Goal: Task Accomplishment & Management: Manage account settings

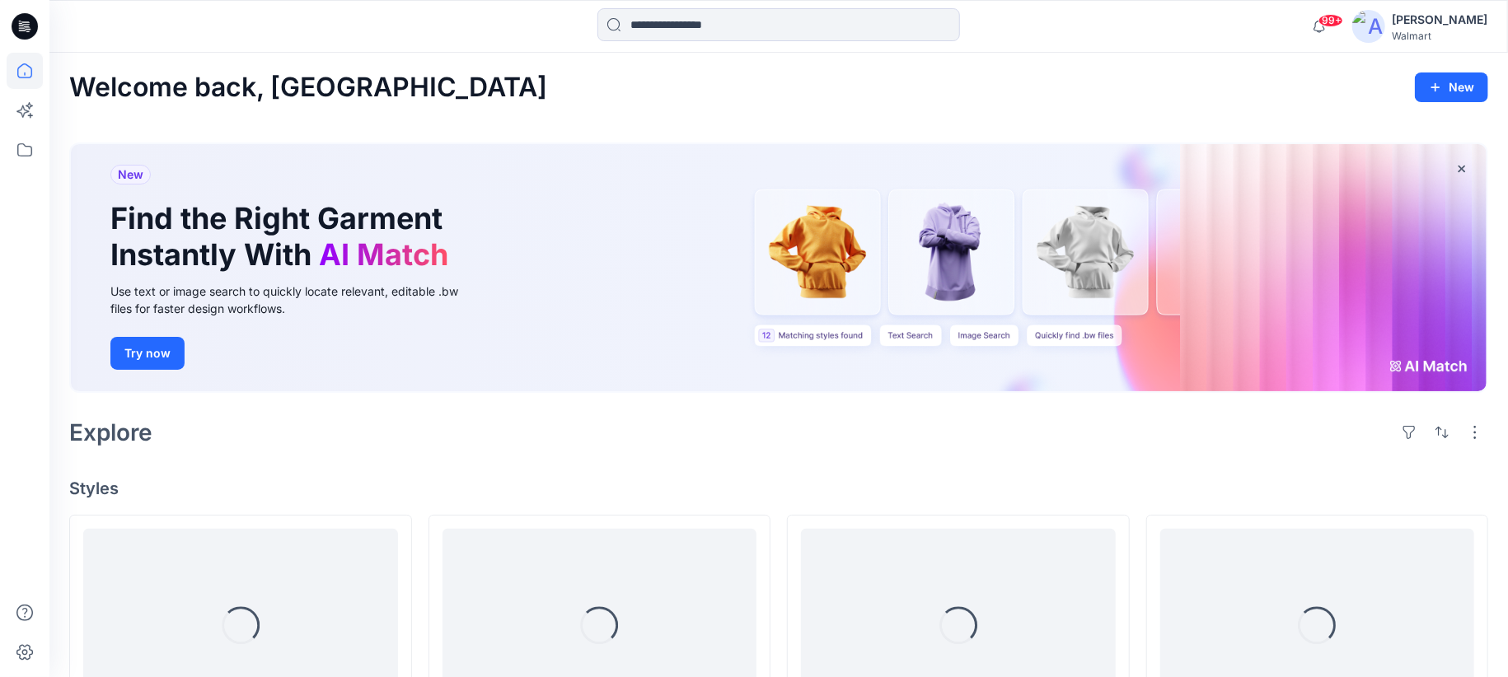
click at [1471, 21] on div "[PERSON_NAME]" at bounding box center [1440, 20] width 96 height 20
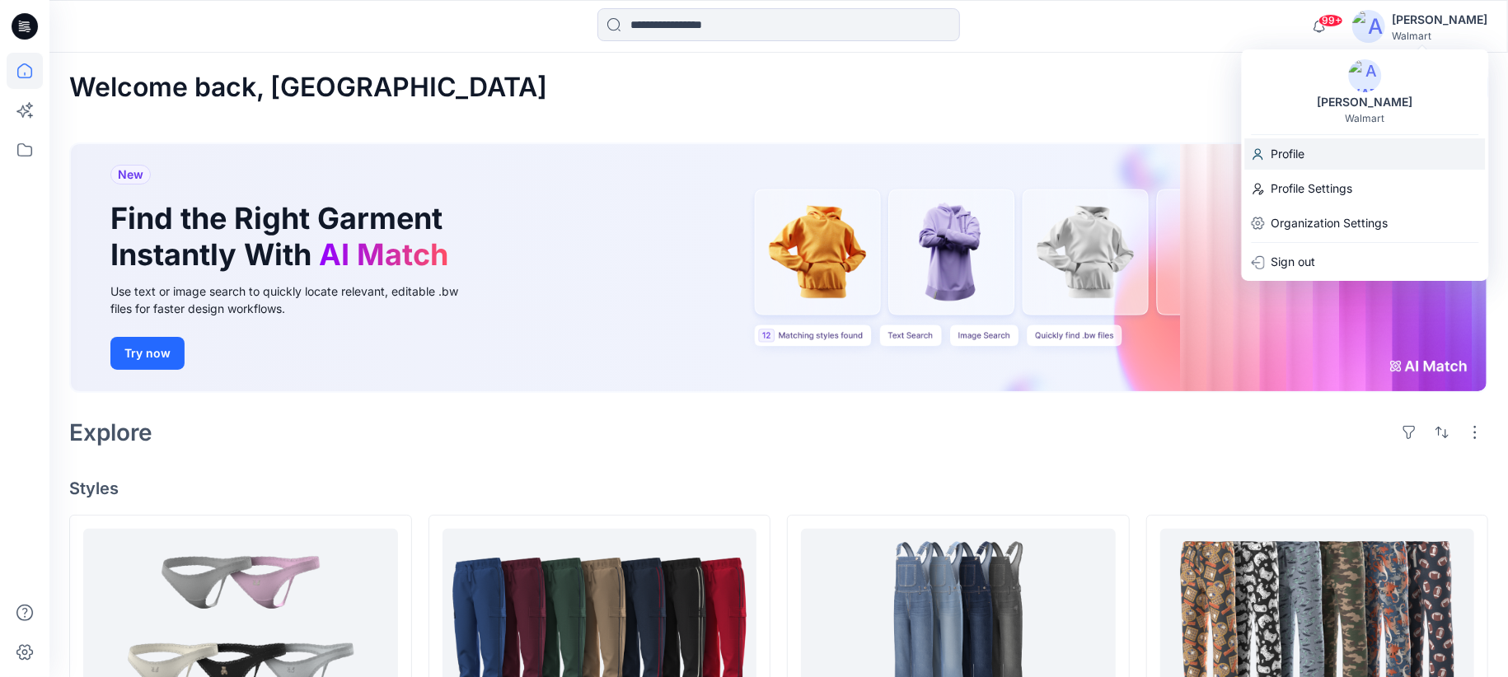
click at [1315, 151] on div "Profile" at bounding box center [1365, 153] width 241 height 31
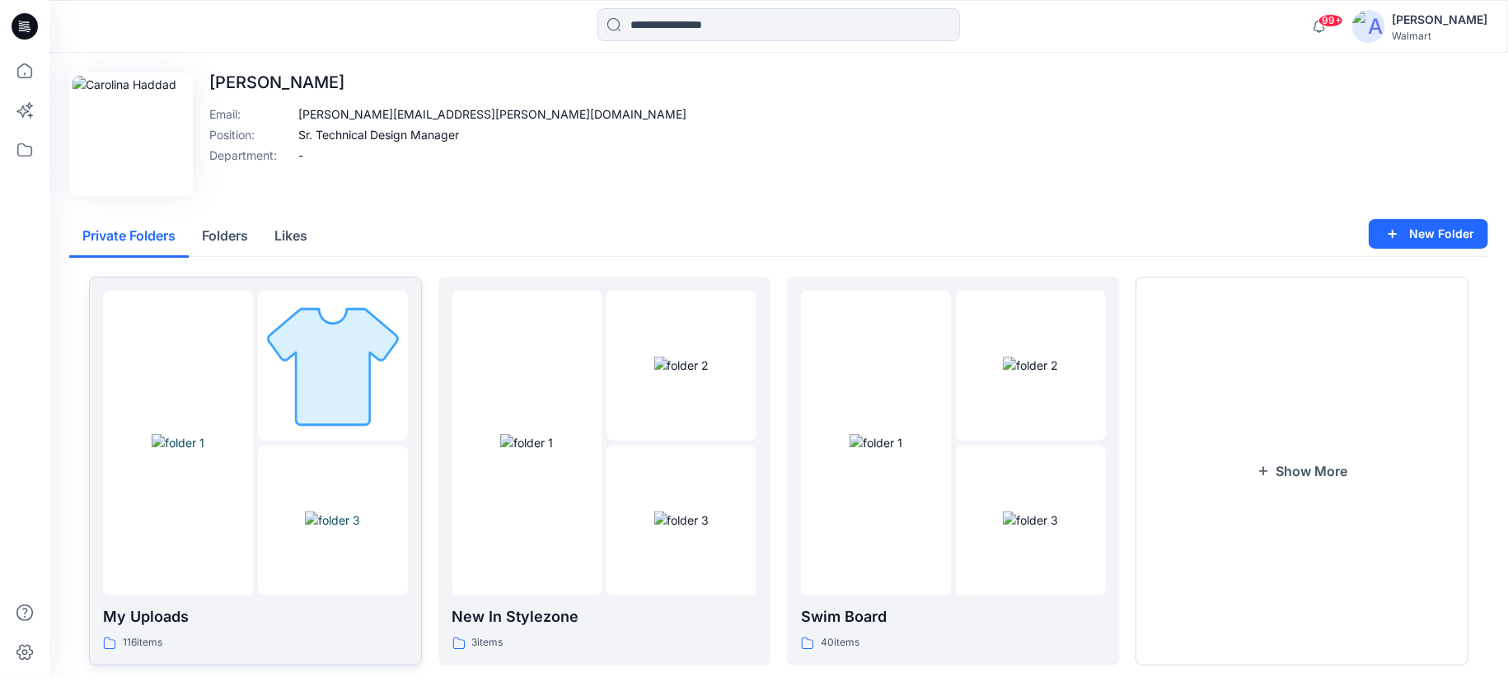
click at [297, 419] on img at bounding box center [332, 365] width 143 height 143
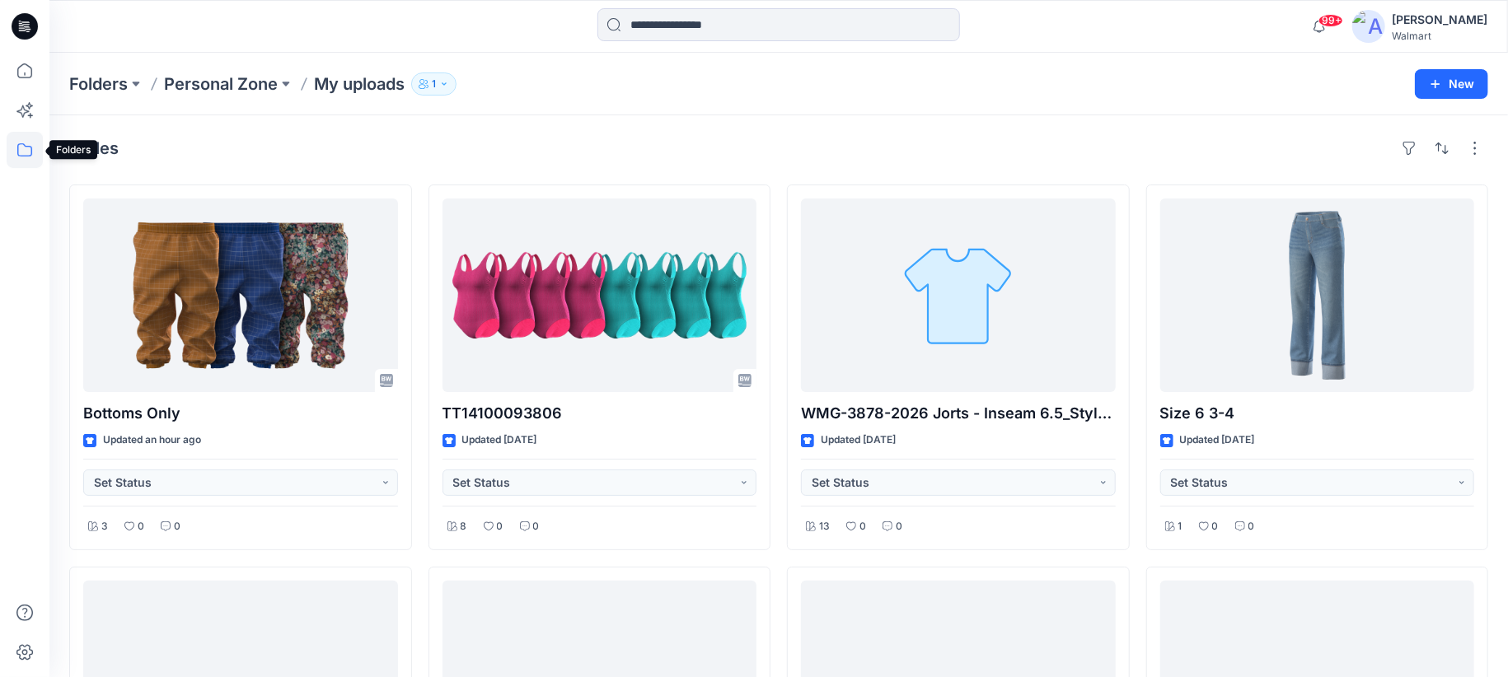
click at [26, 155] on icon at bounding box center [25, 150] width 36 height 36
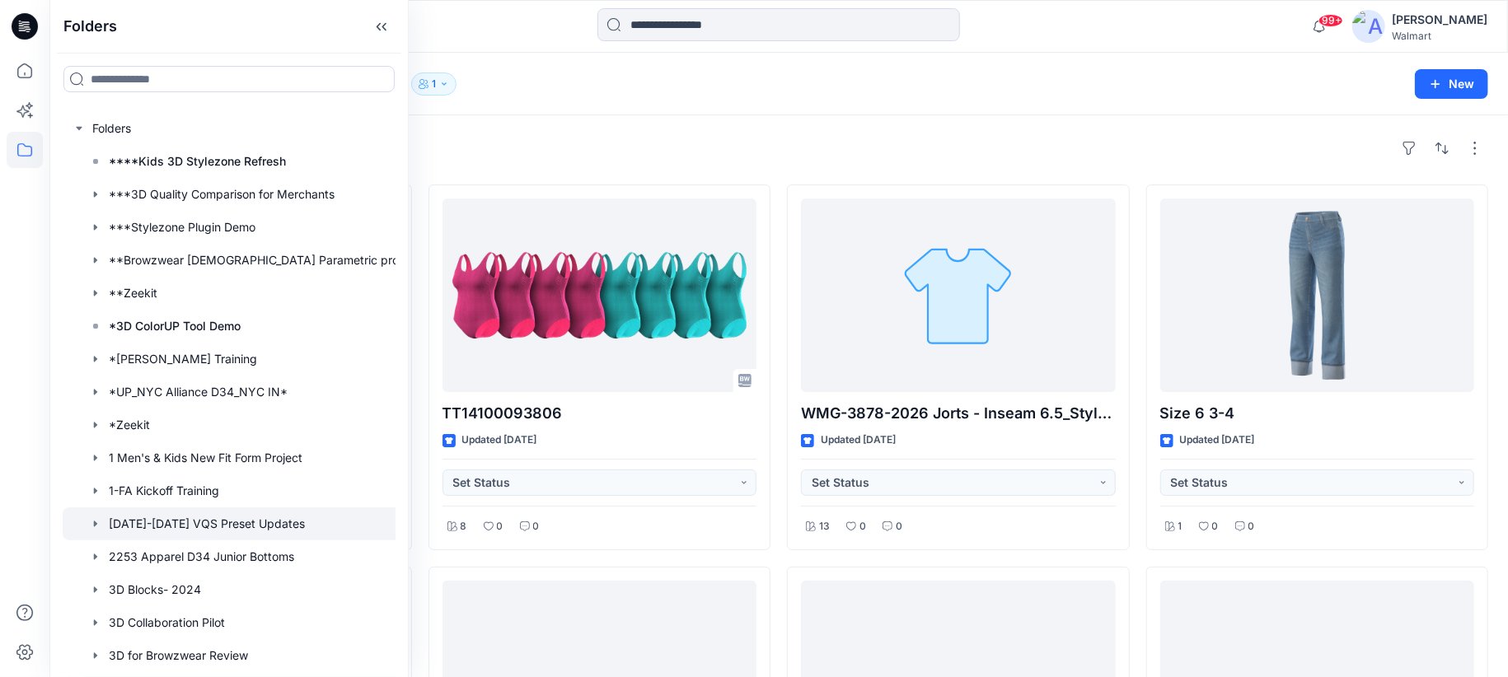
click at [258, 531] on div at bounding box center [246, 524] width 366 height 33
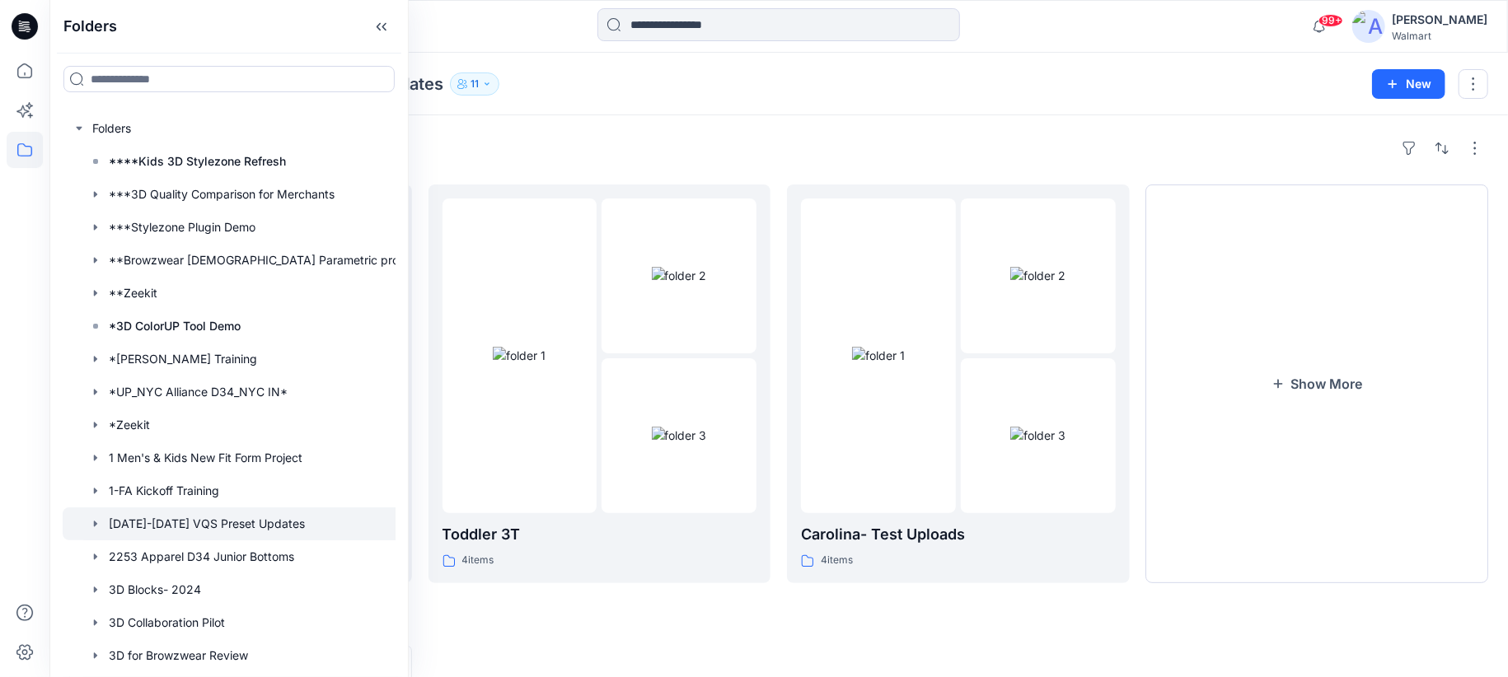
click at [444, 34] on div at bounding box center [778, 26] width 729 height 36
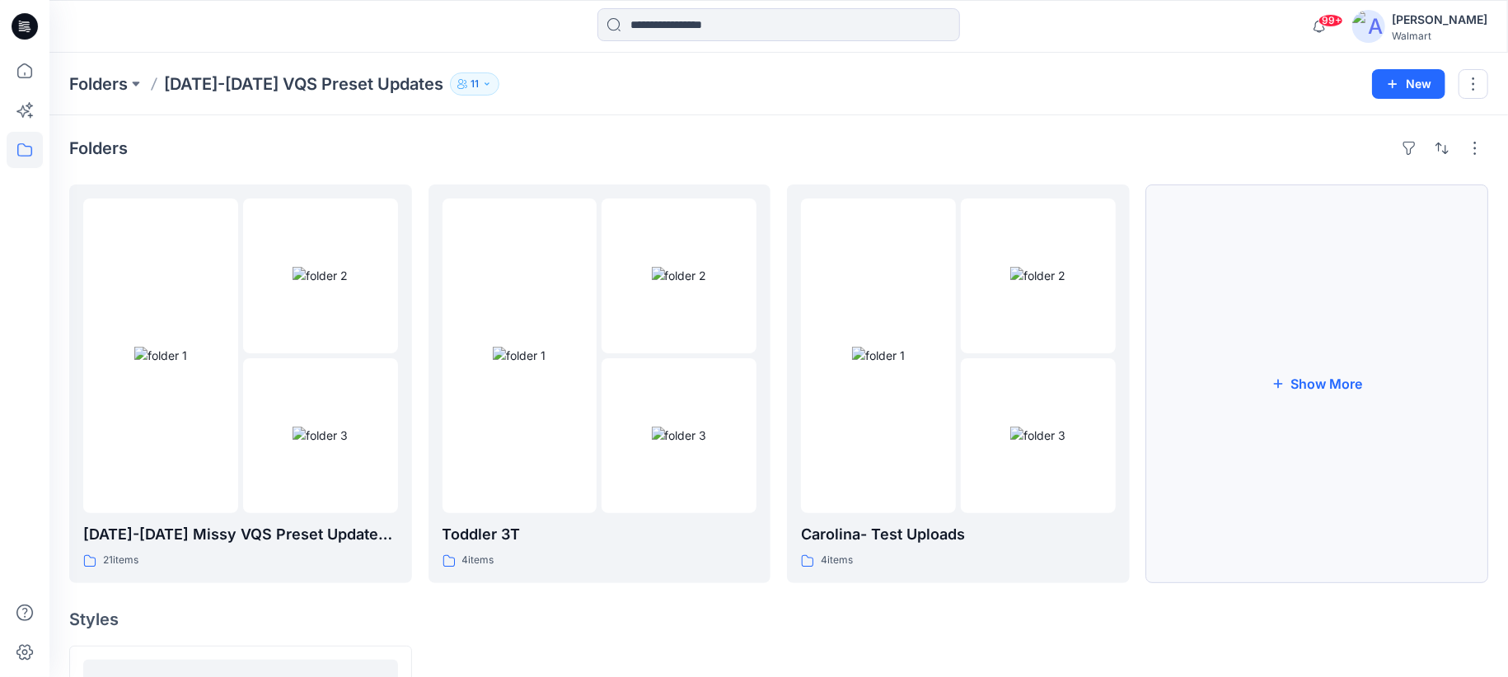
click at [1346, 382] on button "Show More" at bounding box center [1317, 384] width 343 height 399
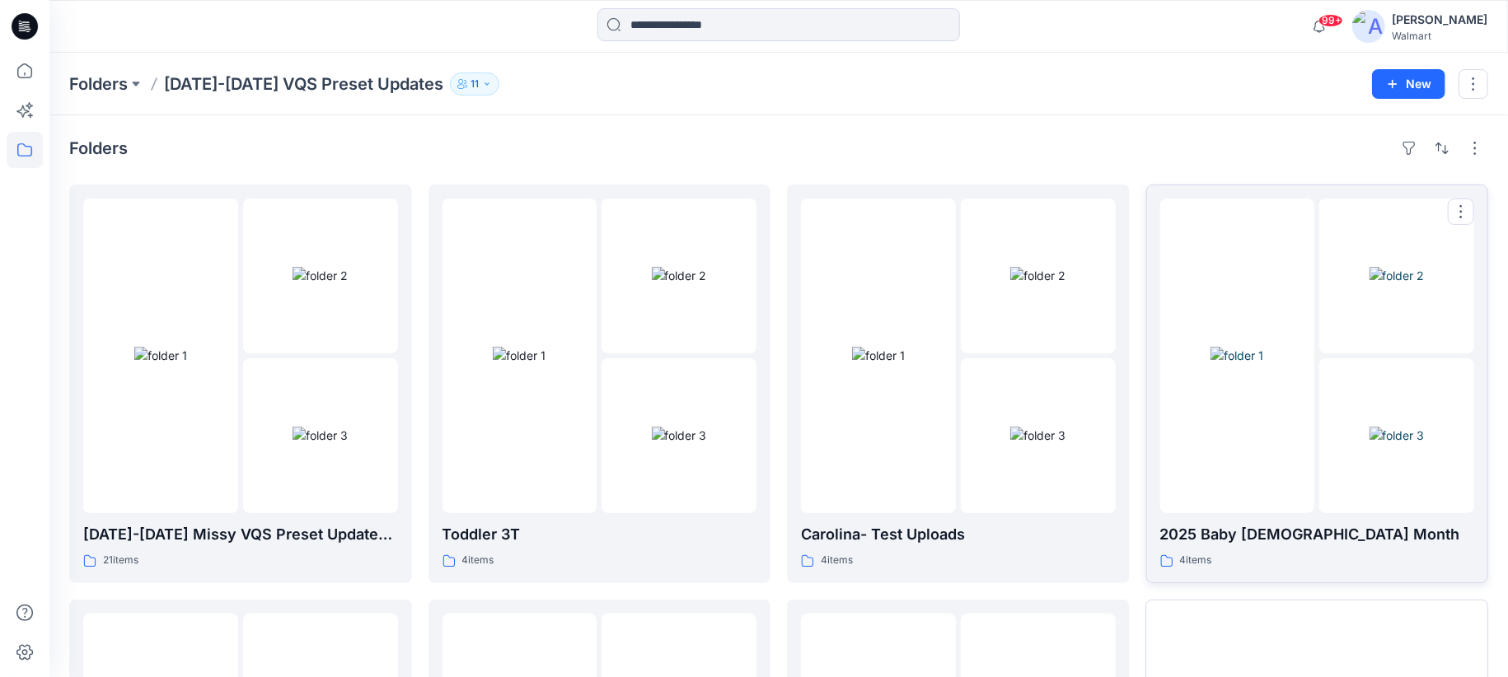
click at [1266, 501] on div at bounding box center [1237, 356] width 155 height 315
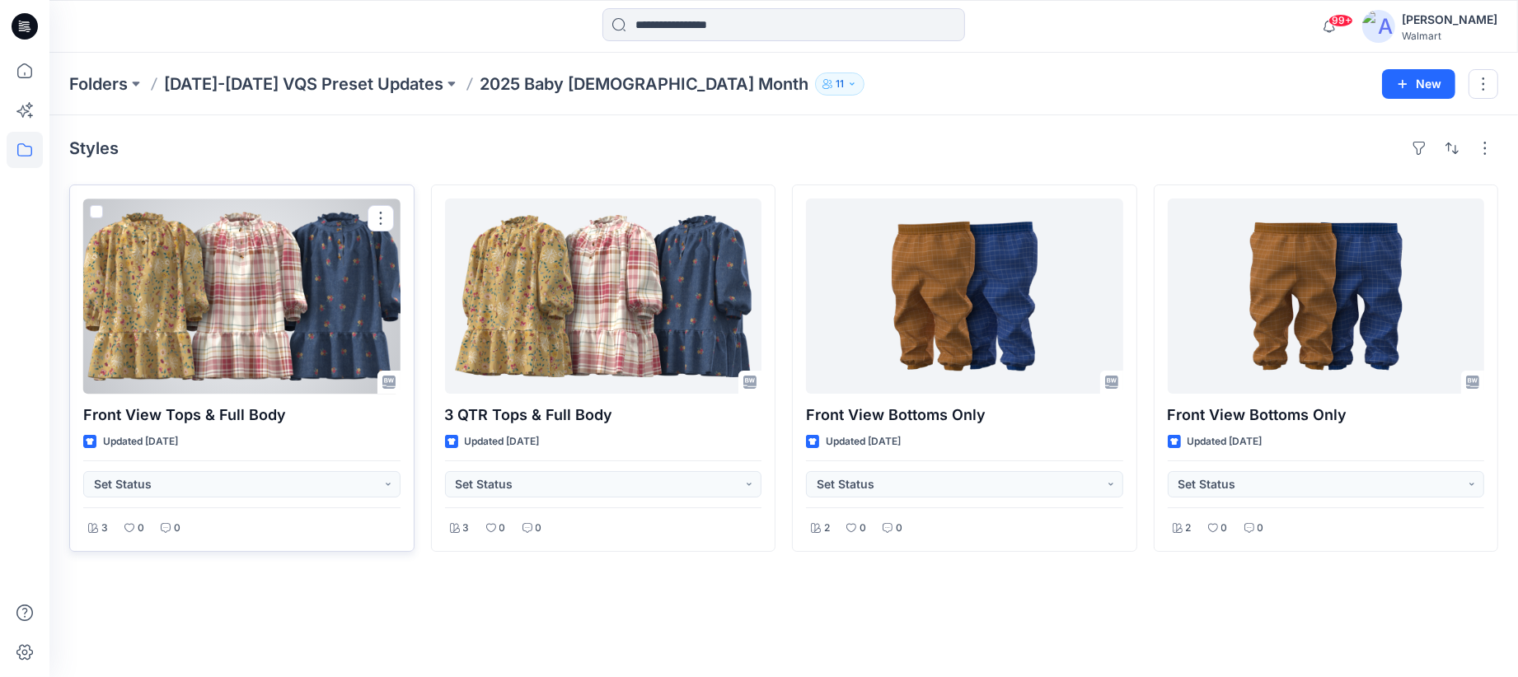
click at [296, 259] on div at bounding box center [241, 296] width 317 height 195
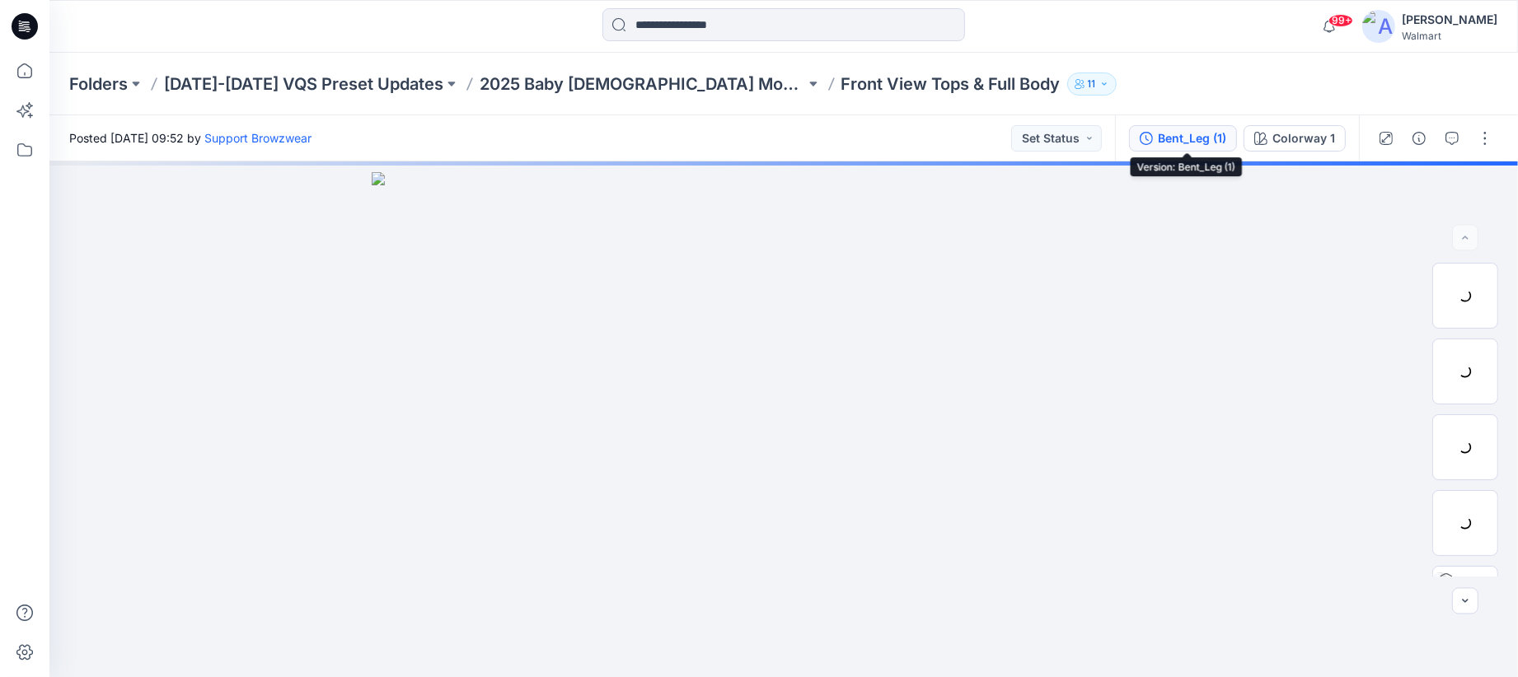
click at [1222, 137] on div "Bent_Leg (1)" at bounding box center [1192, 138] width 68 height 18
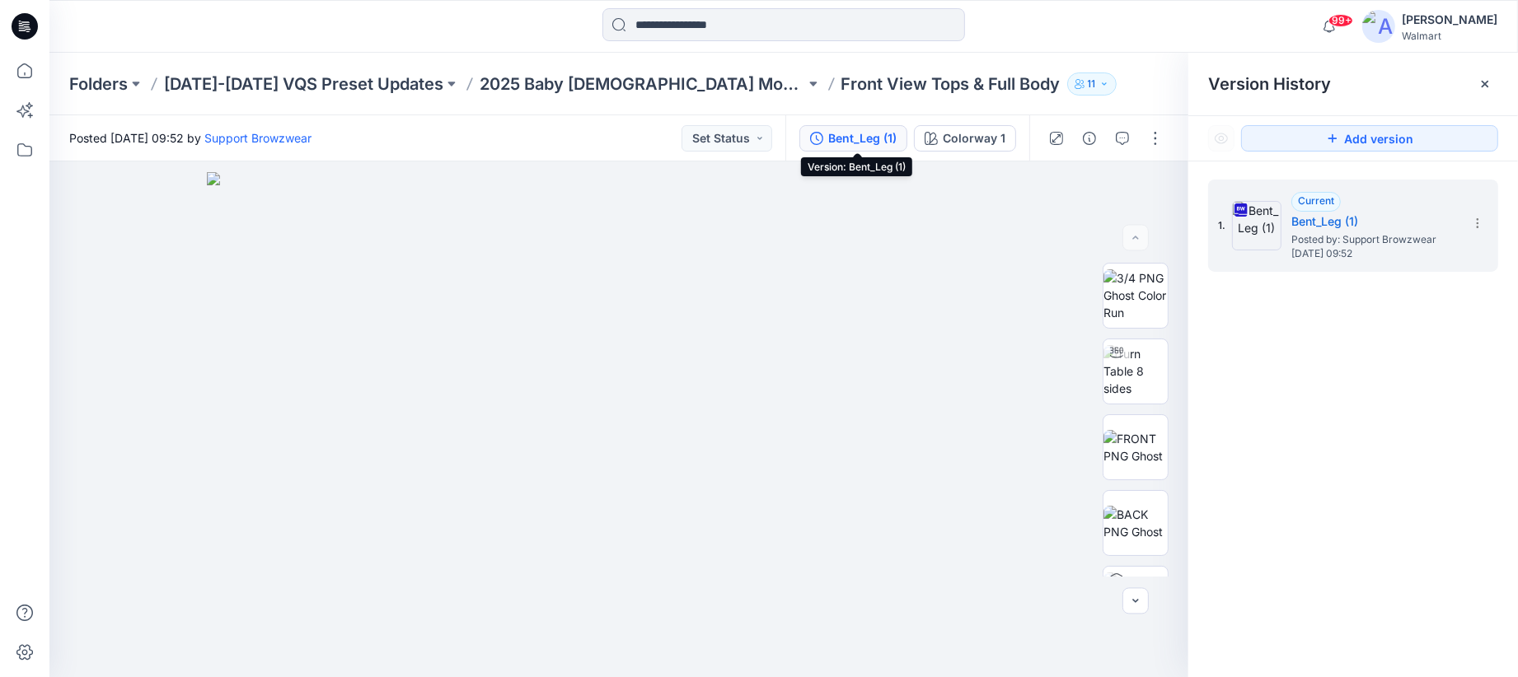
click at [1034, 59] on div "Folders [DATE]-[DATE] VQS Preset Updates 2025 Baby [DEMOGRAPHIC_DATA] Month Fro…" at bounding box center [783, 84] width 1468 height 63
drag, startPoint x: 865, startPoint y: 136, endPoint x: 883, endPoint y: 146, distance: 20.7
click at [865, 136] on div "Bent_Leg (1)" at bounding box center [862, 138] width 68 height 18
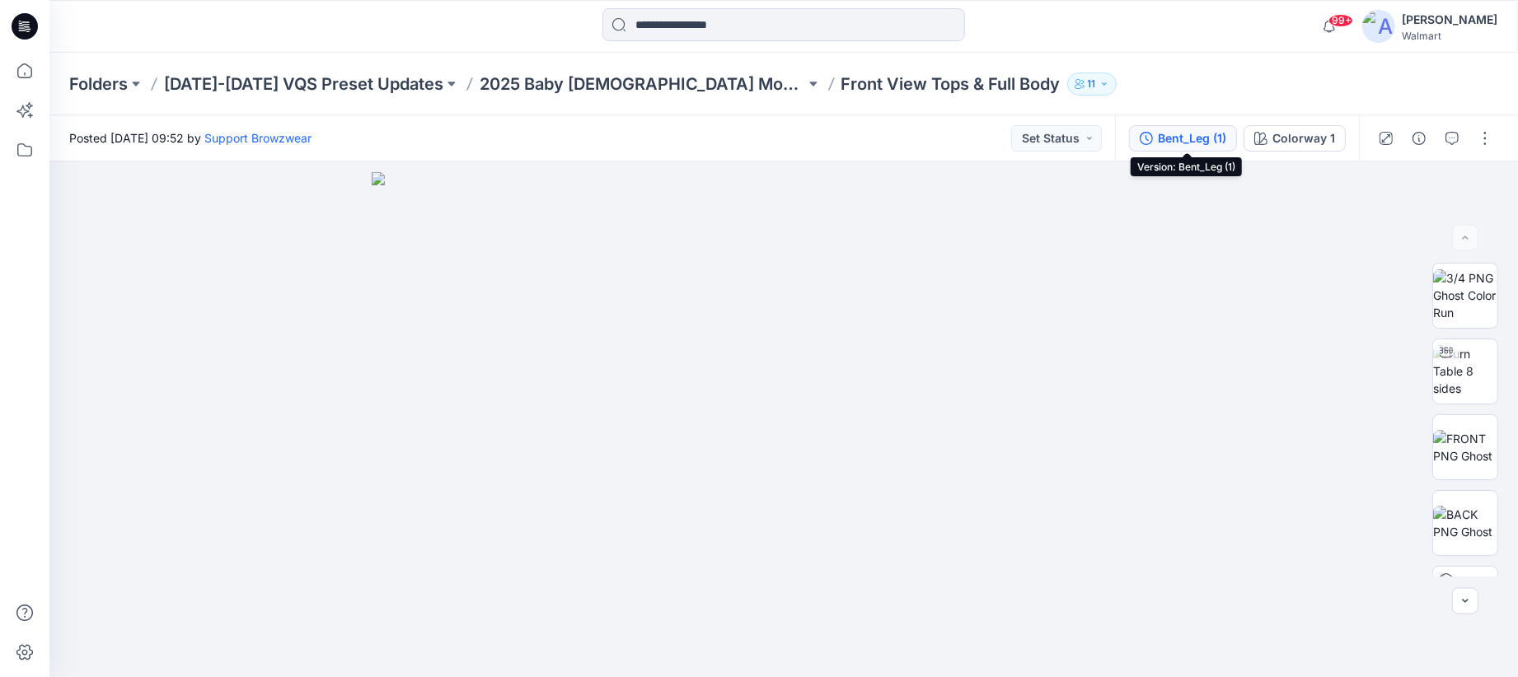
click at [1204, 130] on div "Bent_Leg (1)" at bounding box center [1192, 138] width 68 height 18
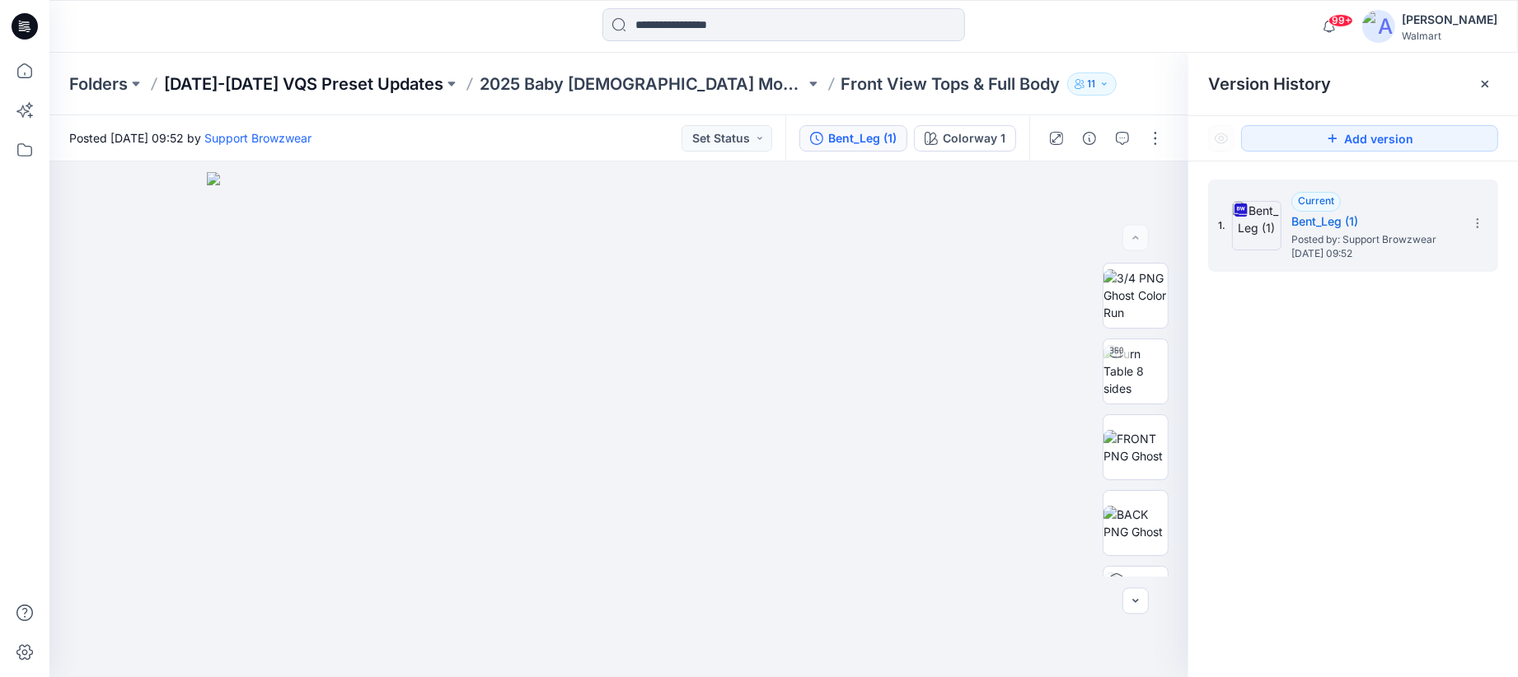
drag, startPoint x: 366, startPoint y: 52, endPoint x: 373, endPoint y: 80, distance: 29.0
click at [366, 52] on div "99+ Notifications [PERSON_NAME] has updated NB2629_HI CUT COTTON THONG W LACE T…" at bounding box center [783, 26] width 1468 height 53
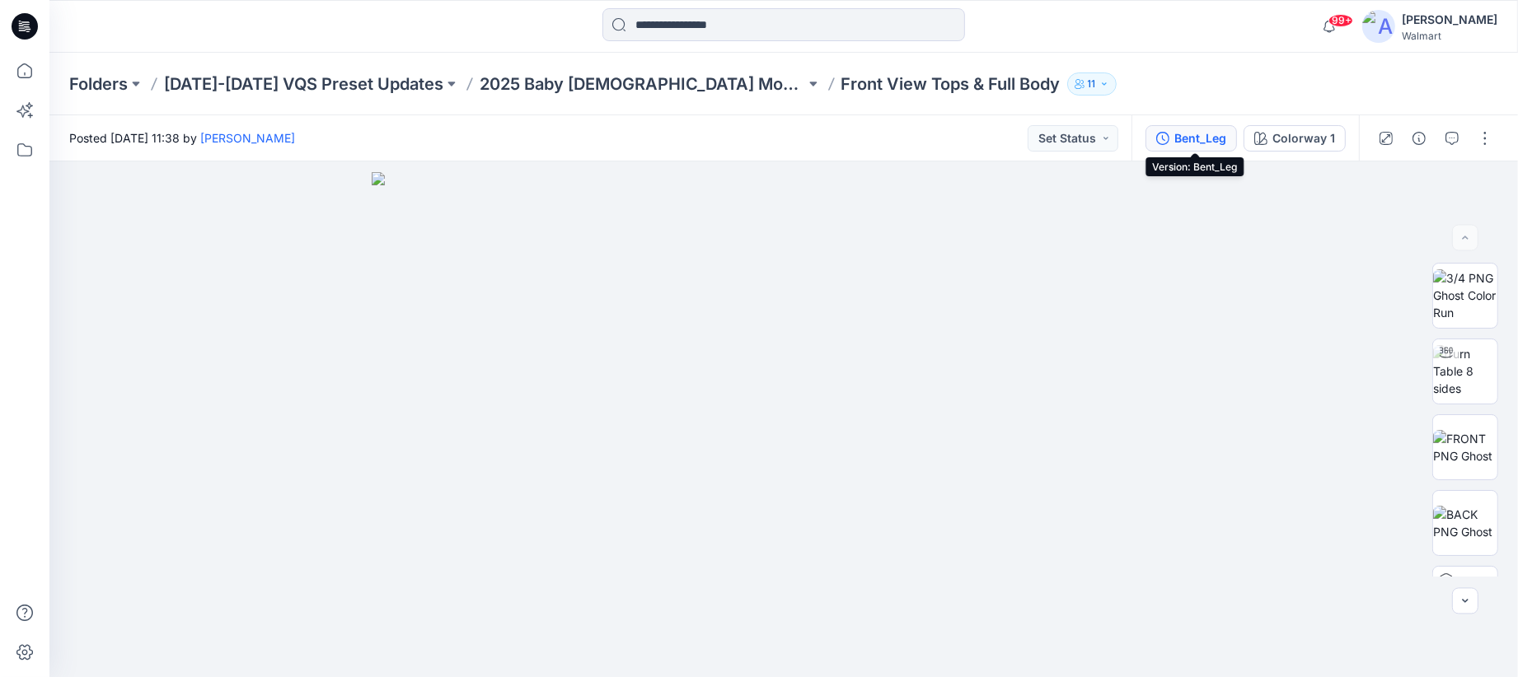
click at [1220, 138] on div "Bent_Leg" at bounding box center [1200, 138] width 52 height 18
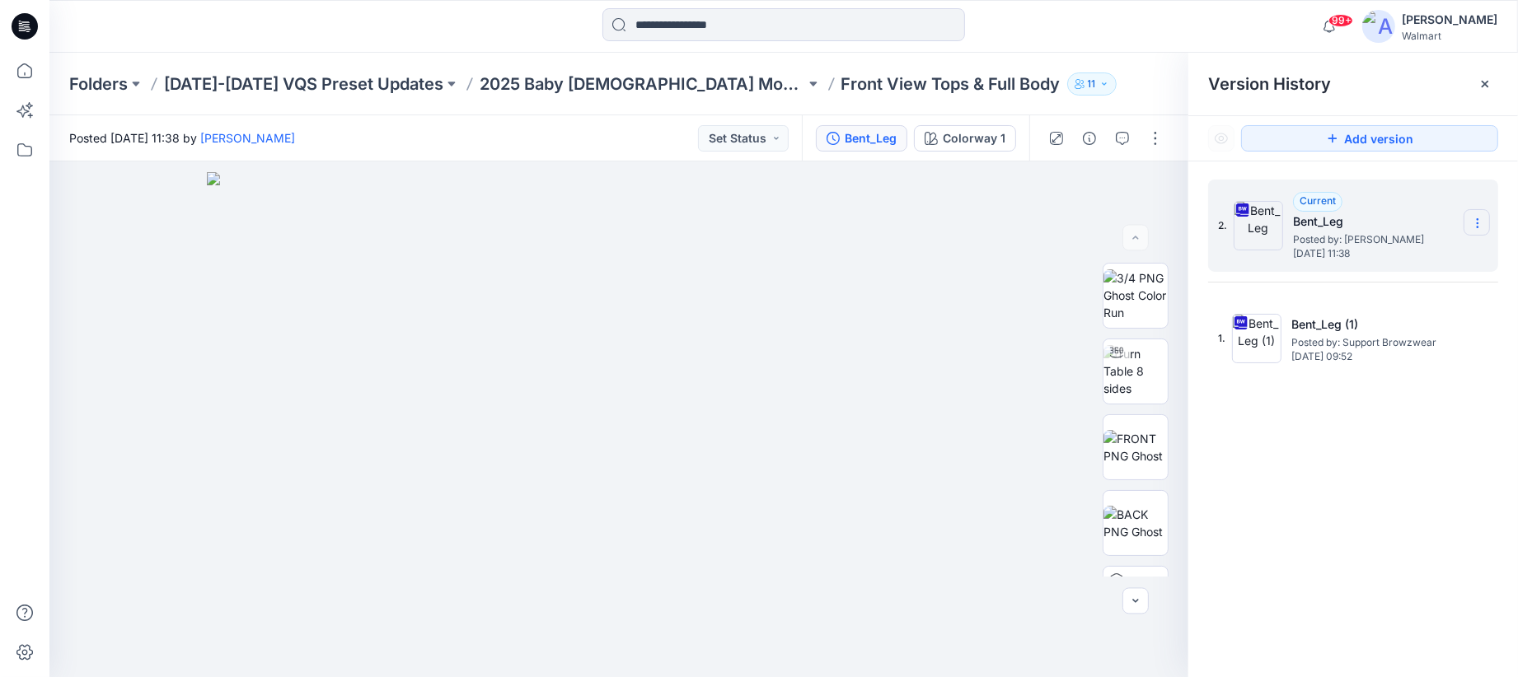
click at [1475, 218] on icon at bounding box center [1477, 223] width 13 height 13
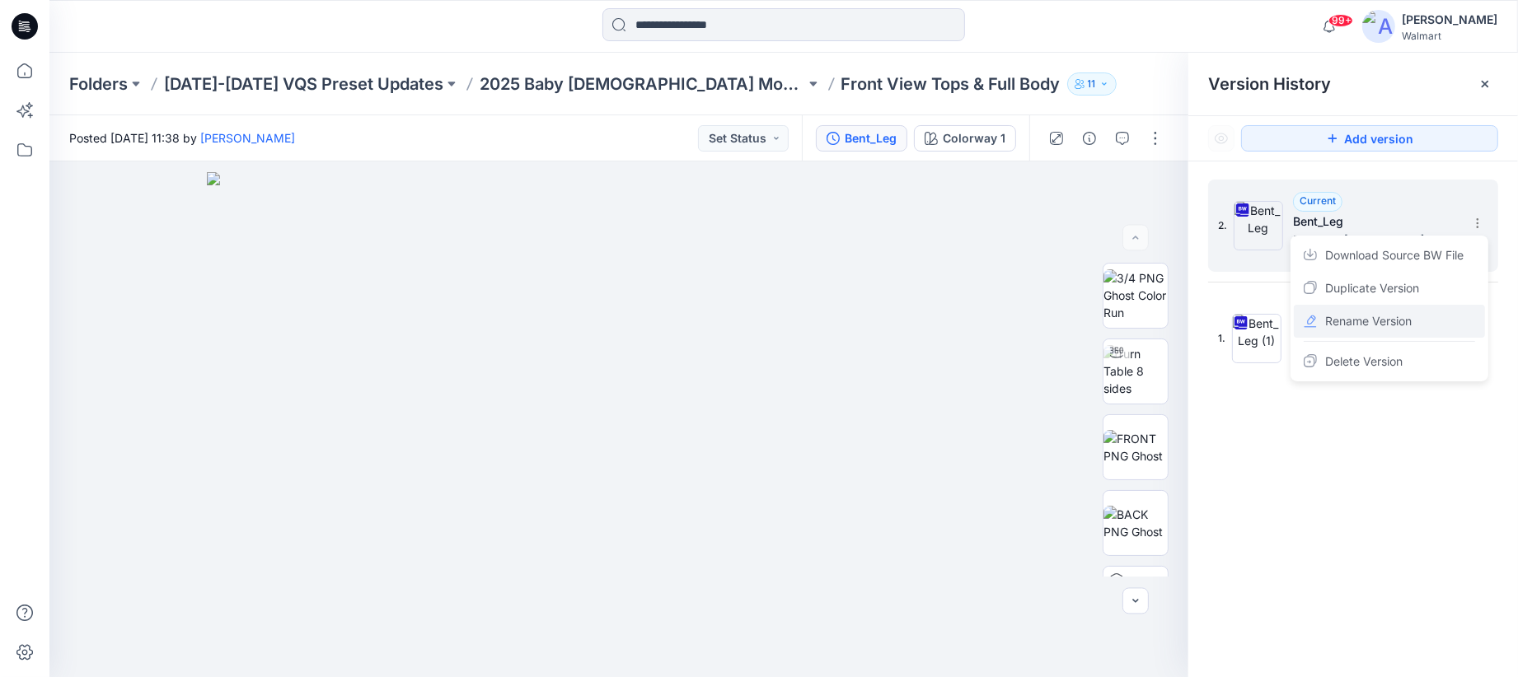
click at [1379, 318] on span "Rename Version" at bounding box center [1368, 321] width 87 height 20
drag, startPoint x: 1336, startPoint y: 222, endPoint x: 1176, endPoint y: 236, distance: 160.4
click at [1228, 223] on div "2. ********" at bounding box center [1353, 226] width 290 height 92
type input "**********"
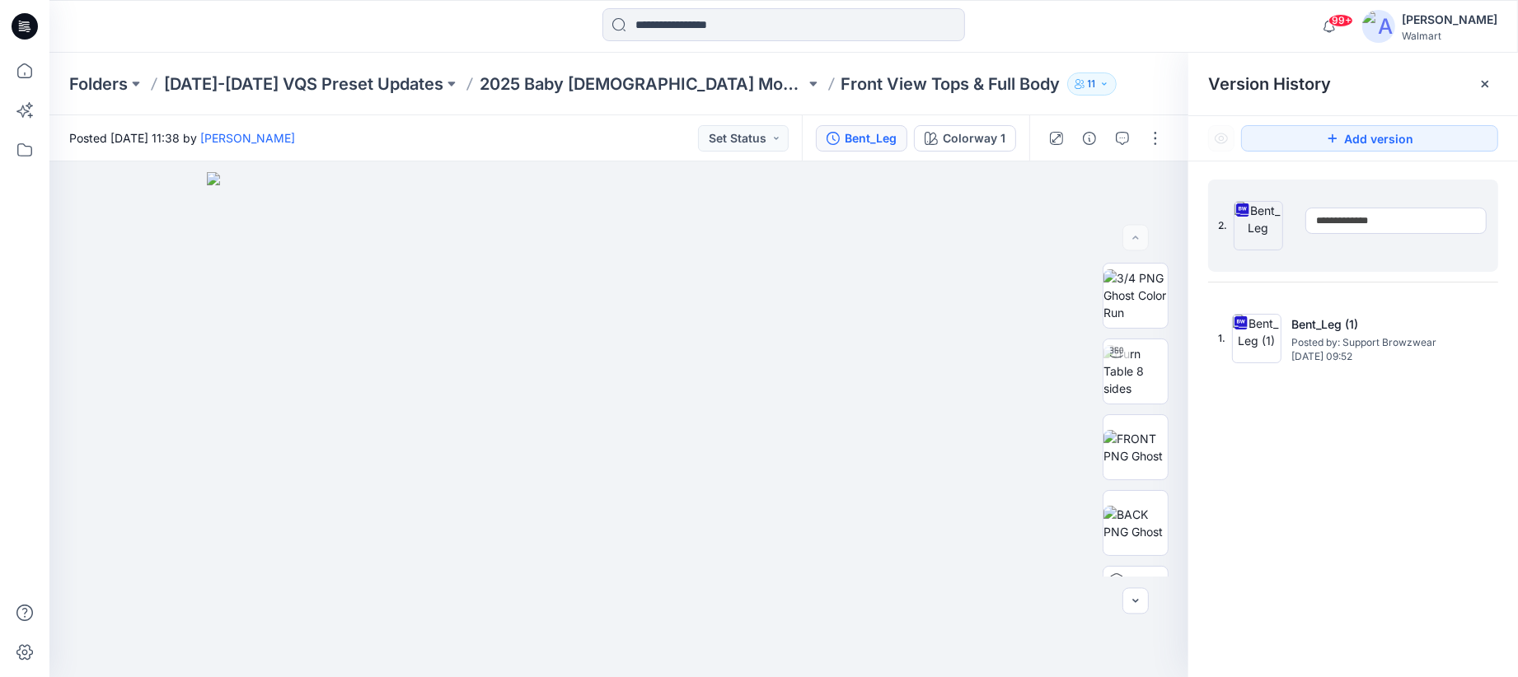
click at [1390, 512] on div "**********" at bounding box center [1353, 432] width 330 height 540
click at [1046, 88] on div "Folders [DATE]-[DATE] VQS Preset Updates 2025 Baby [DEMOGRAPHIC_DATA] Month Fro…" at bounding box center [719, 84] width 1300 height 23
click at [1140, 365] on img at bounding box center [1135, 371] width 64 height 52
